Goal: Task Accomplishment & Management: Manage account settings

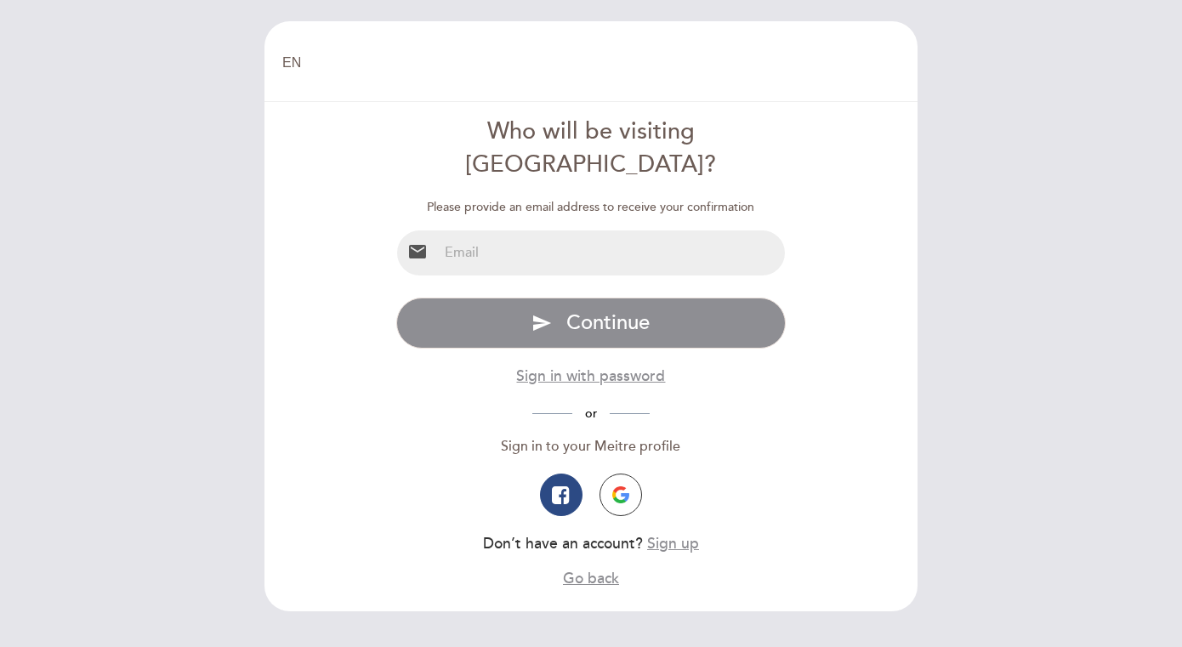
click at [606, 230] on input "email" at bounding box center [612, 252] width 348 height 45
type input "[EMAIL_ADDRESS][DOMAIN_NAME]"
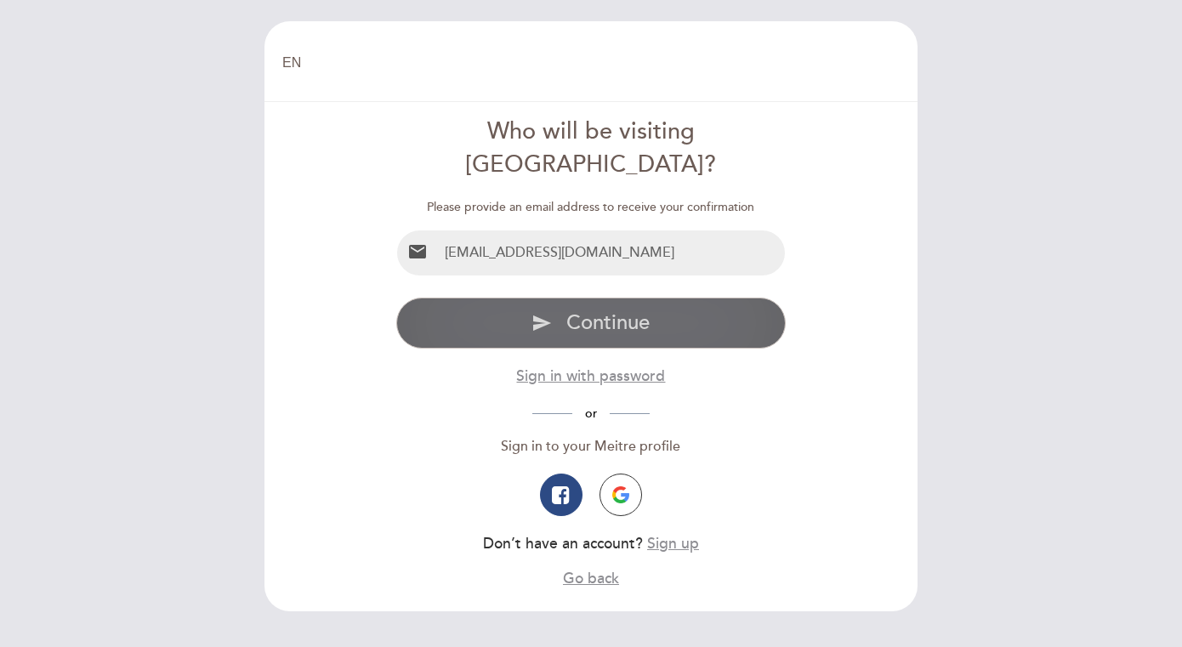
click at [683, 298] on button "send Continue" at bounding box center [591, 323] width 390 height 51
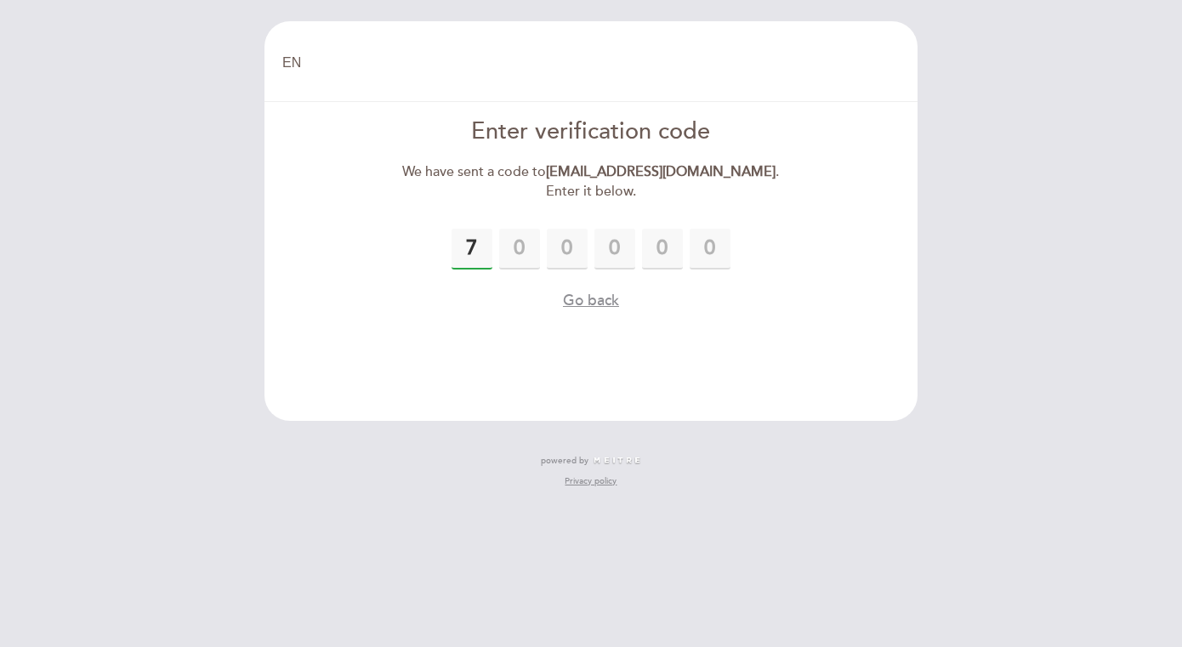
type input "7"
type input "9"
type input "5"
type input "1"
type input "3"
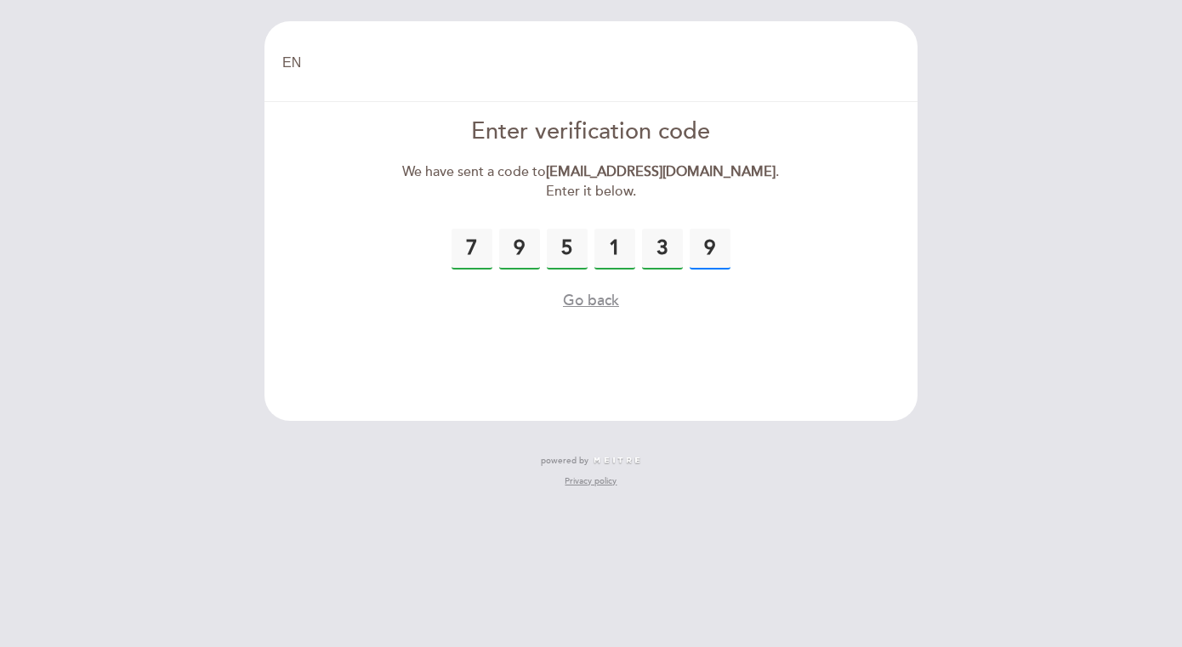
type input "9"
